Goal: Task Accomplishment & Management: Complete application form

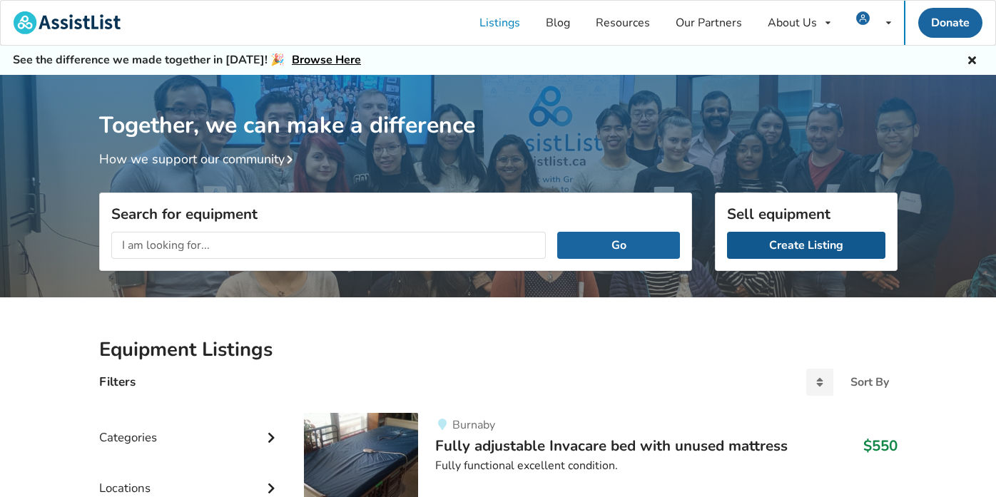
click at [823, 240] on link "Create Listing" at bounding box center [806, 245] width 158 height 27
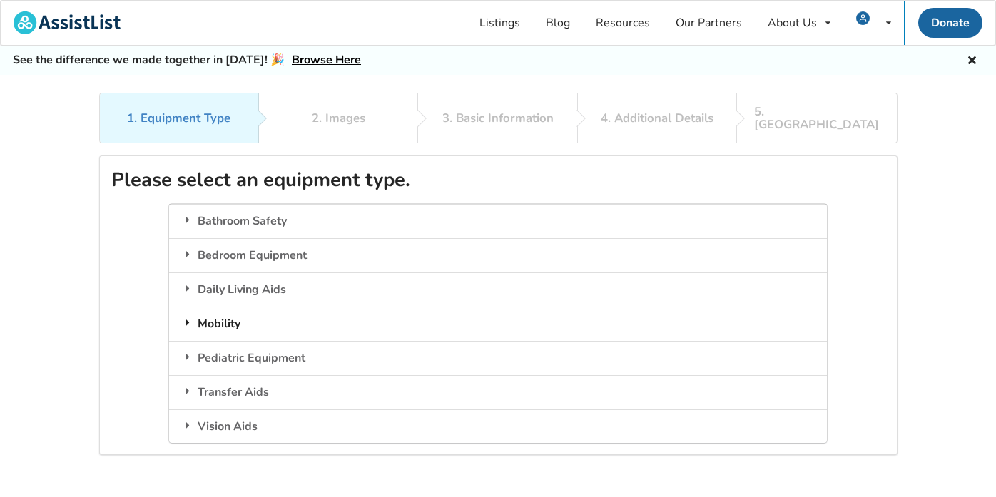
click at [199, 307] on div "Mobility" at bounding box center [498, 324] width 658 height 34
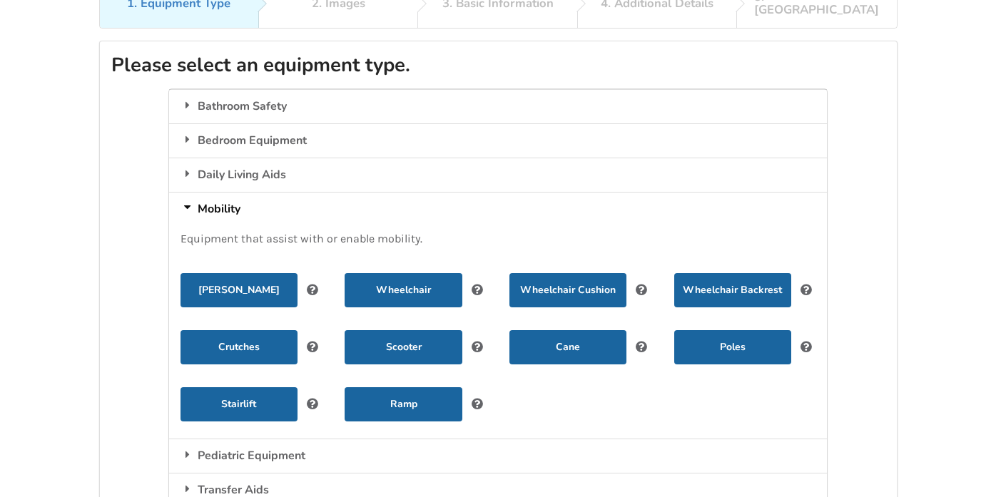
scroll to position [128, 0]
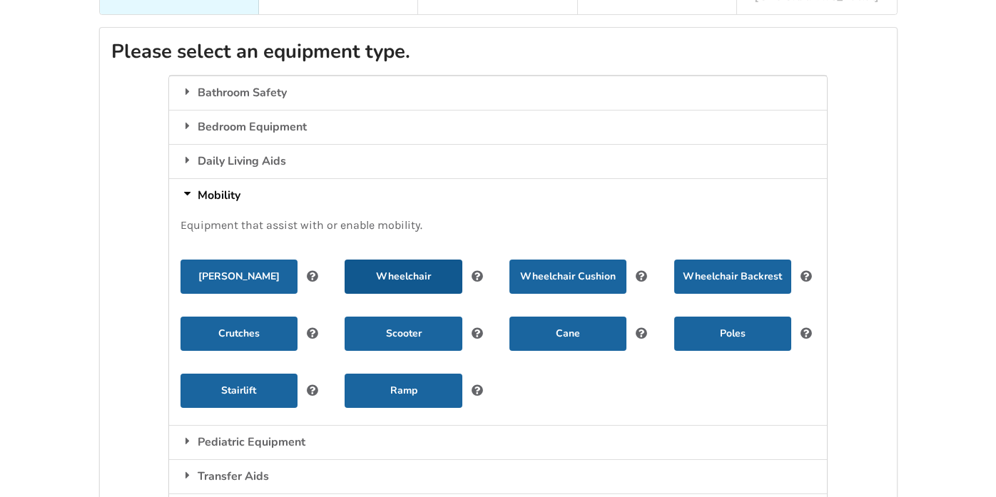
click at [414, 260] on button "Wheelchair" at bounding box center [402, 277] width 117 height 34
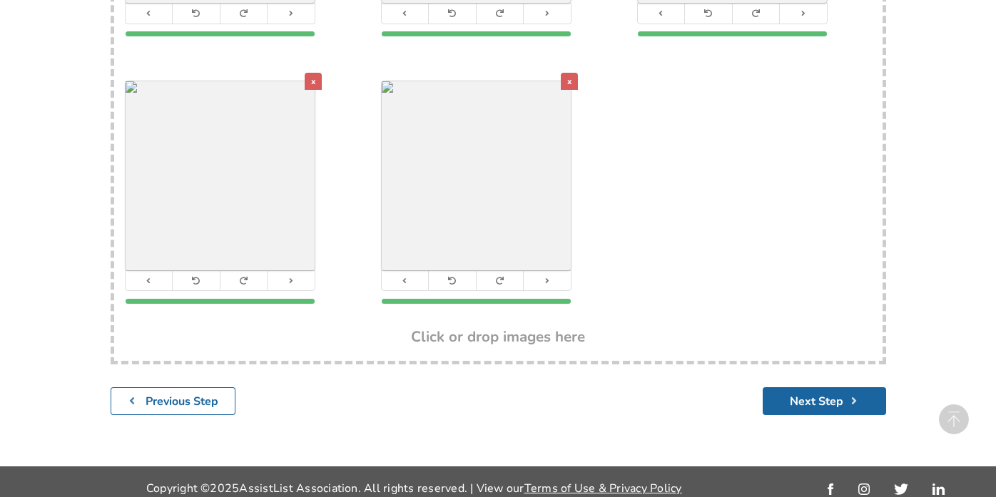
scroll to position [515, 0]
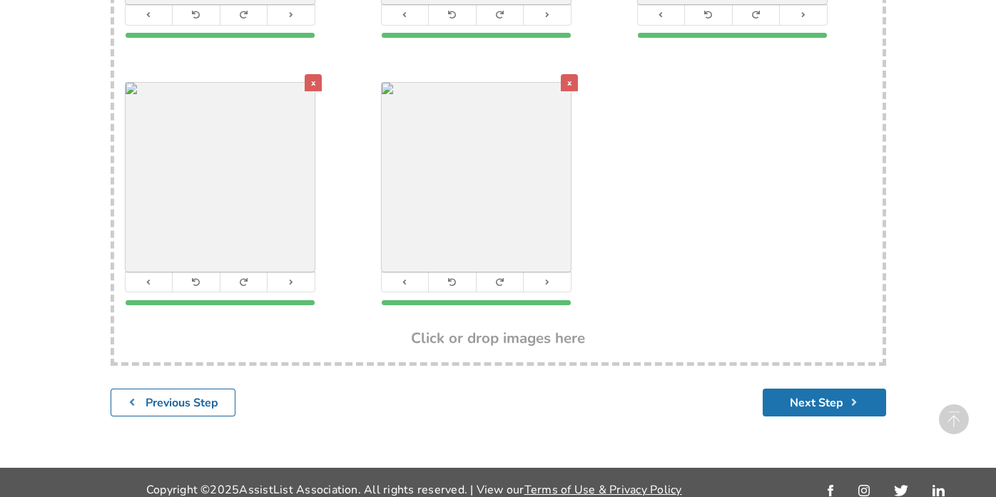
click at [809, 390] on button "Next Step" at bounding box center [823, 403] width 123 height 28
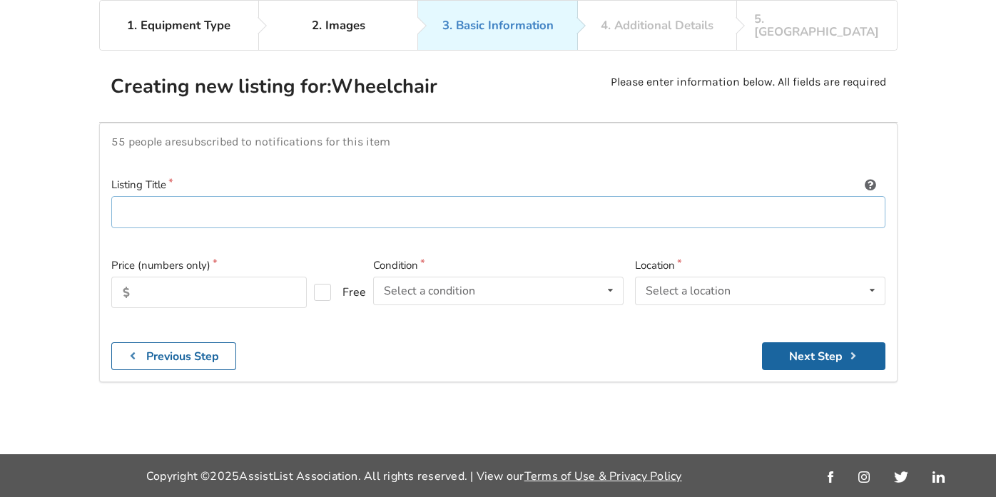
click at [482, 196] on input at bounding box center [498, 212] width 774 height 32
type input "500W dual motor lightweight foldable electric wheelchair"
click at [220, 277] on input "text" at bounding box center [208, 292] width 195 height 31
type input "700"
click at [449, 285] on div "Select a condition" at bounding box center [429, 290] width 91 height 11
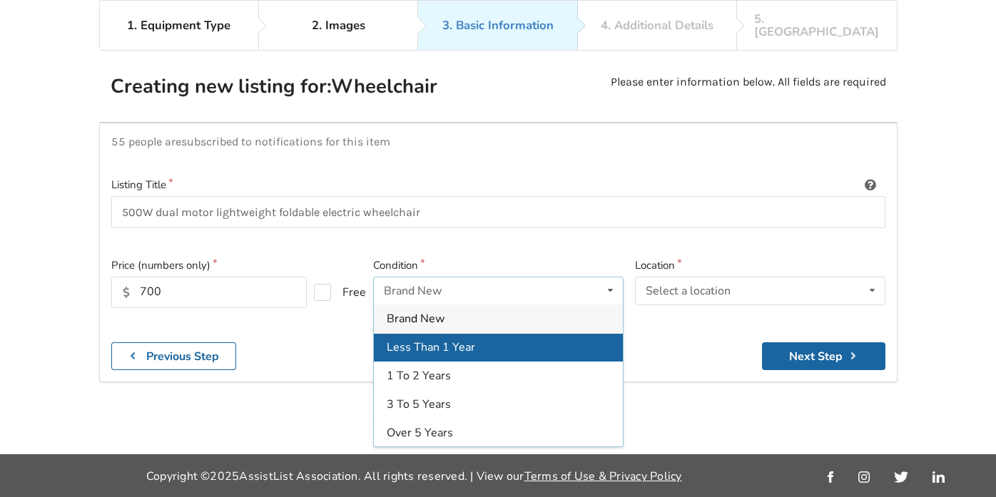
click at [446, 339] on span "Less Than 1 Year" at bounding box center [431, 347] width 88 height 16
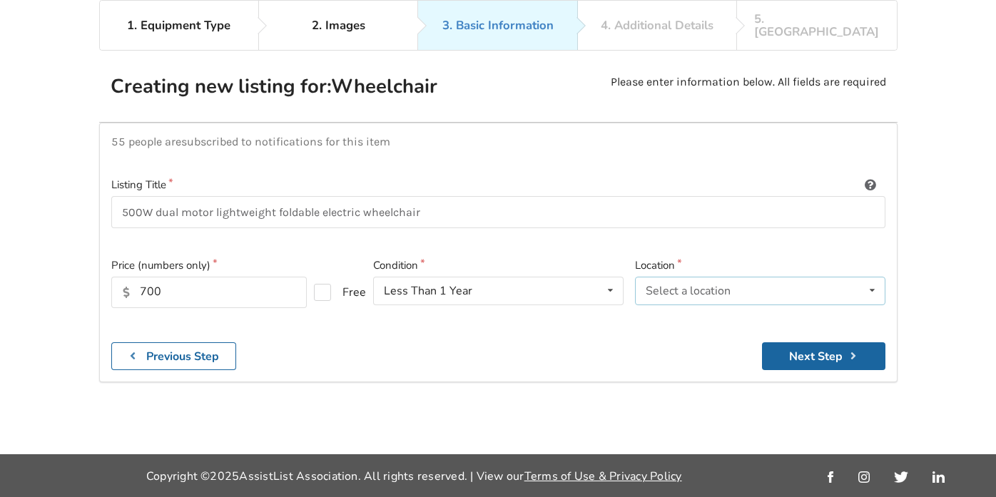
click at [690, 285] on div "Select a location" at bounding box center [687, 290] width 85 height 11
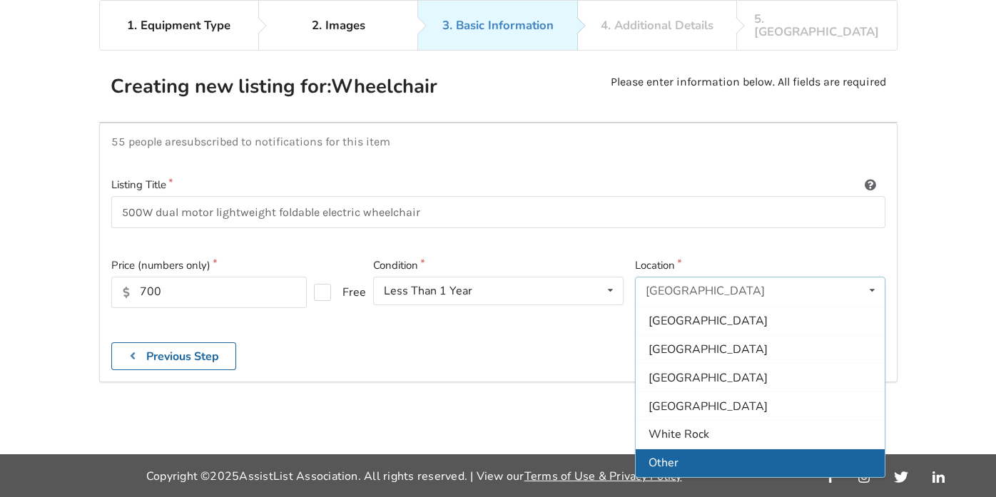
scroll to position [424, 0]
click at [725, 449] on div "Other" at bounding box center [759, 463] width 249 height 29
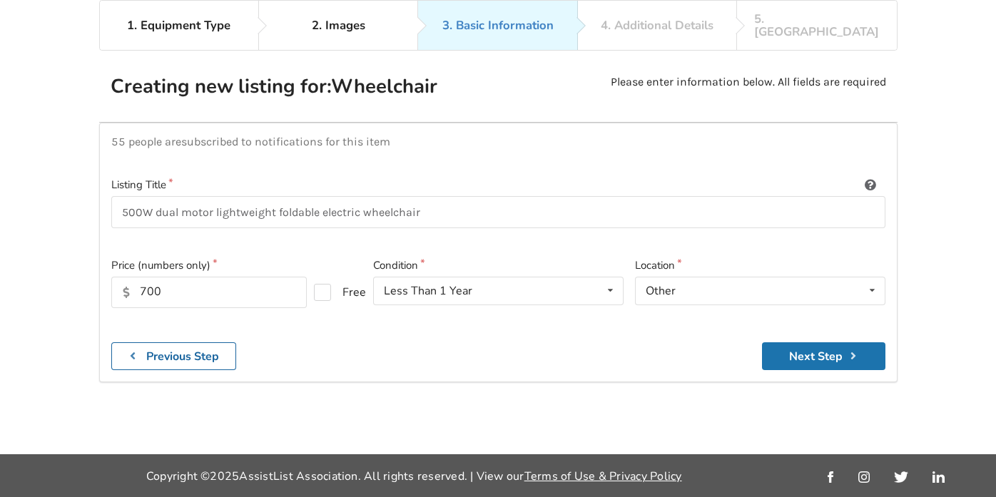
click at [811, 342] on button "Next Step" at bounding box center [823, 356] width 123 height 28
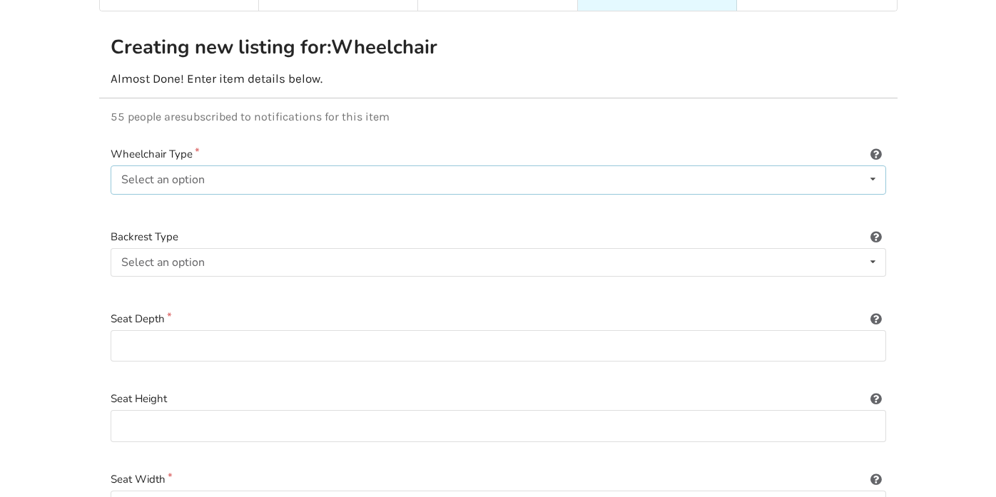
click at [379, 165] on div "Select an option Power/electric Manual Transport Tilt" at bounding box center [498, 179] width 775 height 29
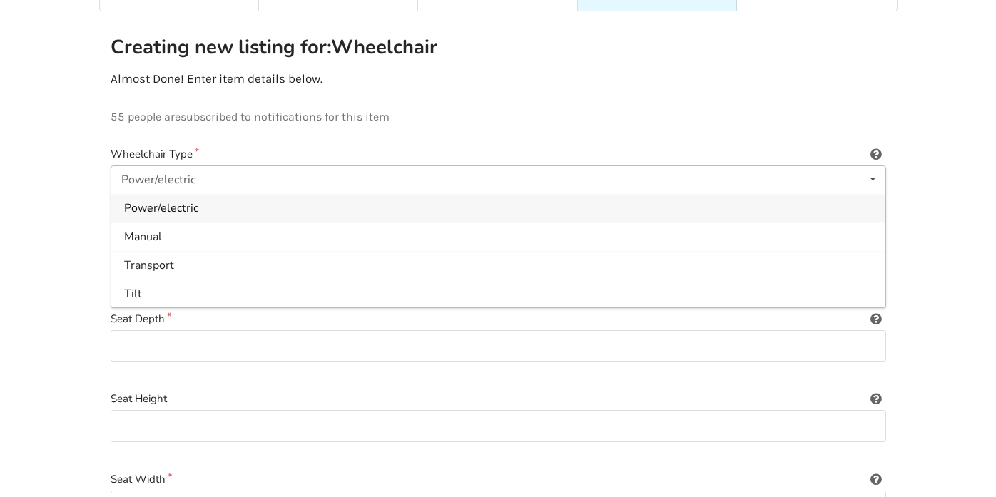
click at [215, 195] on div "Power/electric" at bounding box center [498, 208] width 774 height 29
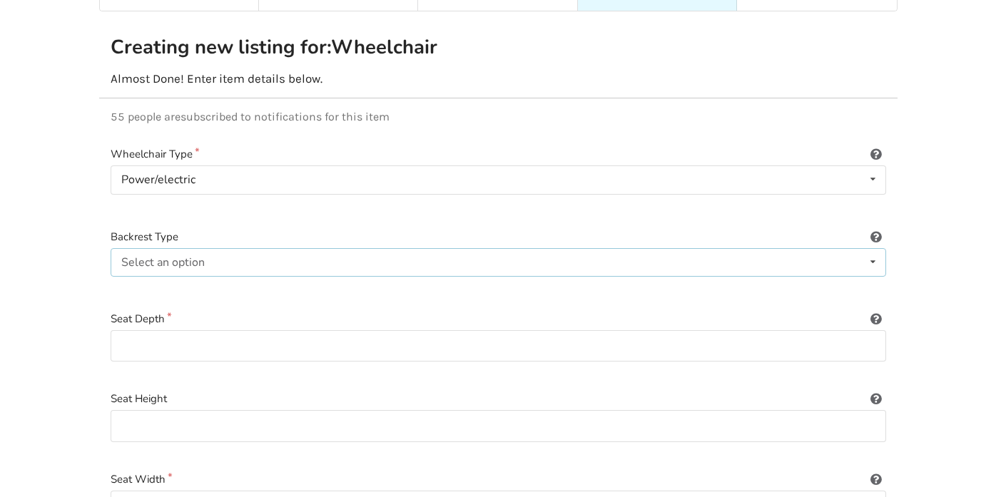
click at [233, 248] on div "Select an option Sling (standard upholstery) Hardshell (rigid) Tension-adjustab…" at bounding box center [498, 262] width 775 height 29
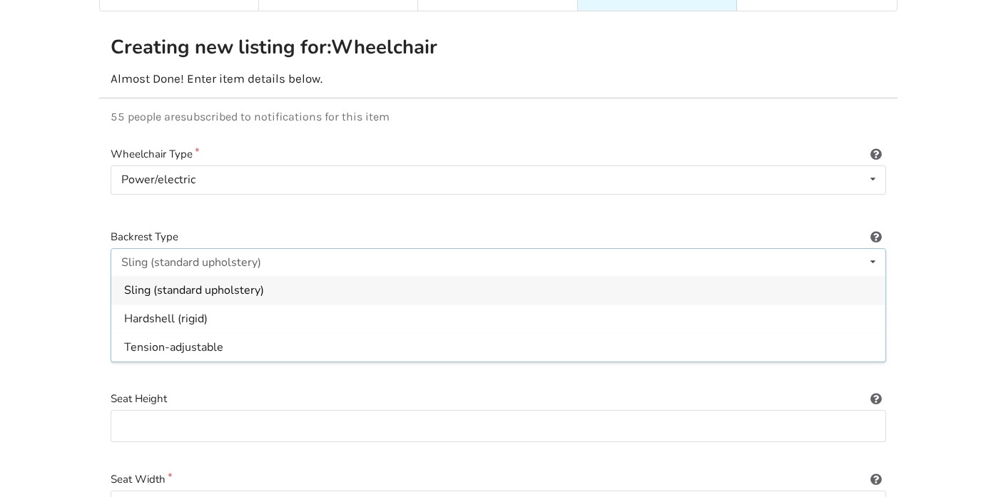
click at [227, 282] on span "Sling (standard upholstery)" at bounding box center [194, 290] width 140 height 16
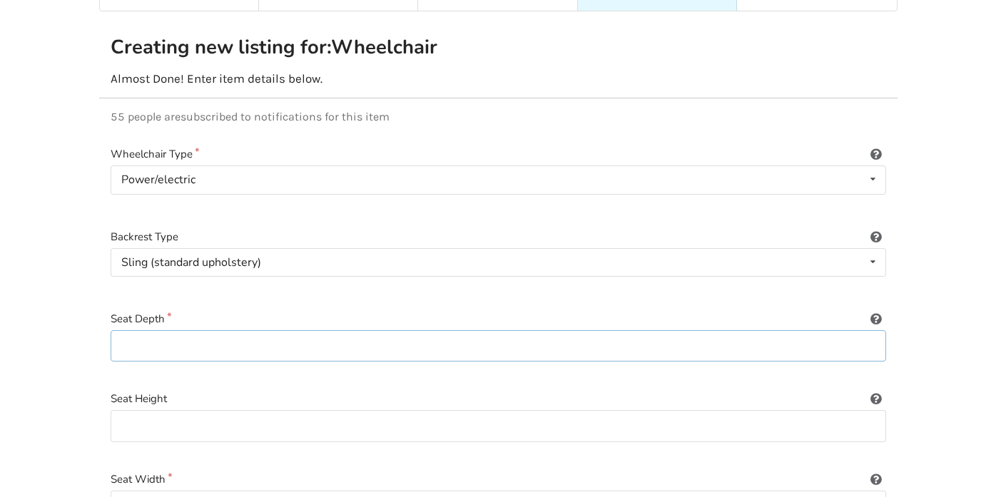
click at [215, 334] on input at bounding box center [498, 346] width 775 height 32
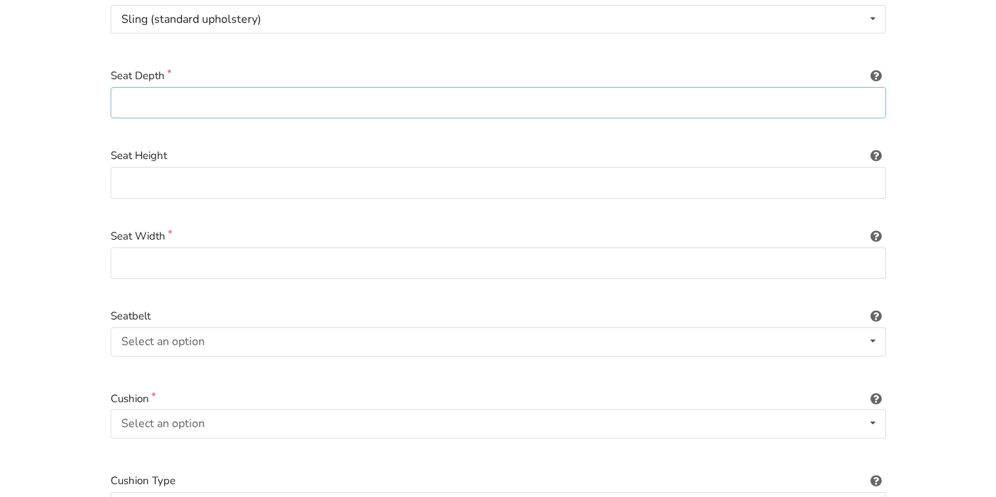
scroll to position [379, 0]
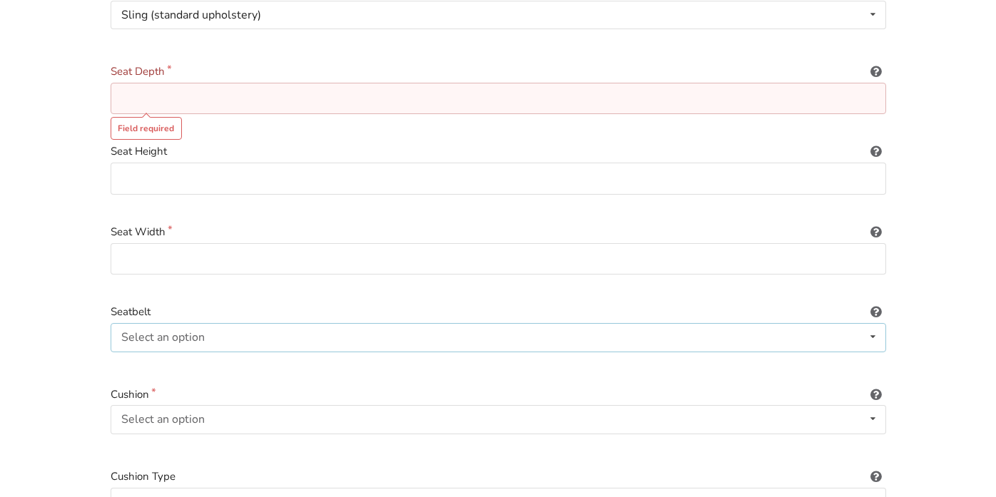
click at [205, 323] on div "Select an option Included Not included" at bounding box center [498, 337] width 775 height 29
click at [202, 323] on div "Included Included Not included" at bounding box center [498, 337] width 775 height 29
click at [197, 332] on div "Select an option" at bounding box center [162, 337] width 83 height 11
click at [146, 332] on div "Included" at bounding box center [143, 337] width 44 height 11
click at [257, 85] on input at bounding box center [498, 99] width 775 height 32
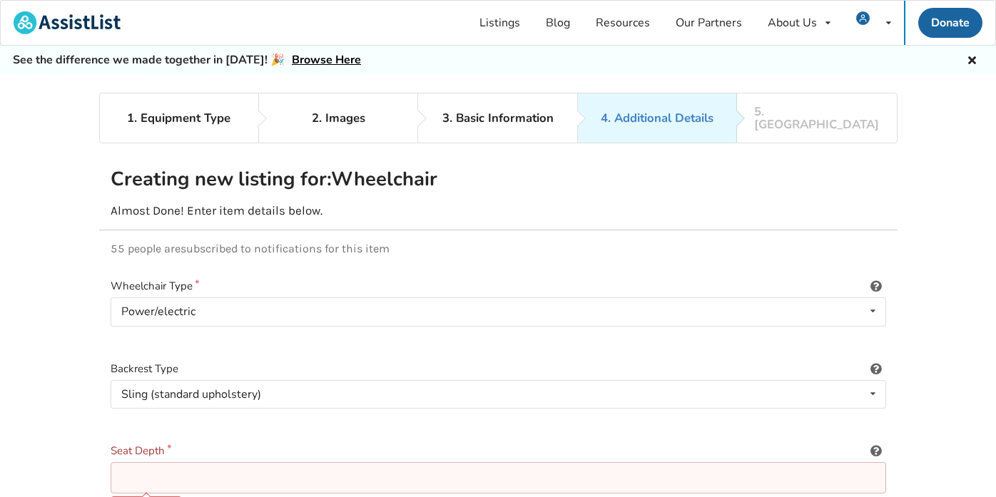
scroll to position [0, 0]
